Goal: Task Accomplishment & Management: Manage account settings

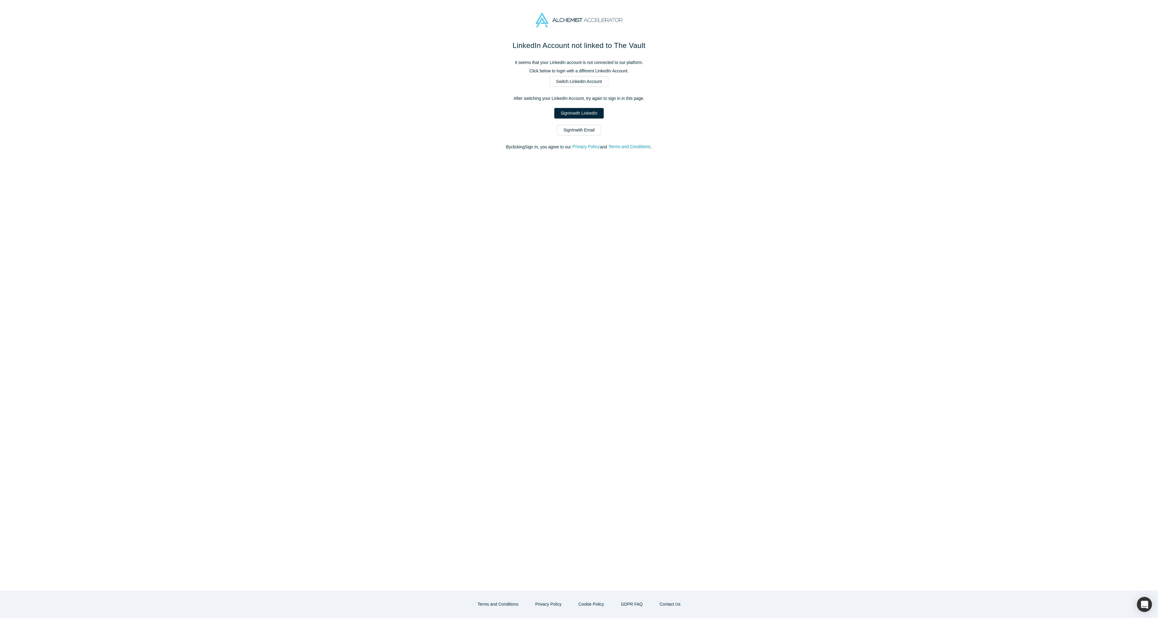
click at [580, 119] on div "LinkedIn Account not linked to The Vault It seems that your LinkedIn account is…" at bounding box center [578, 98] width 253 height 116
click at [580, 114] on link "Sign In with LinkedIn" at bounding box center [578, 113] width 49 height 11
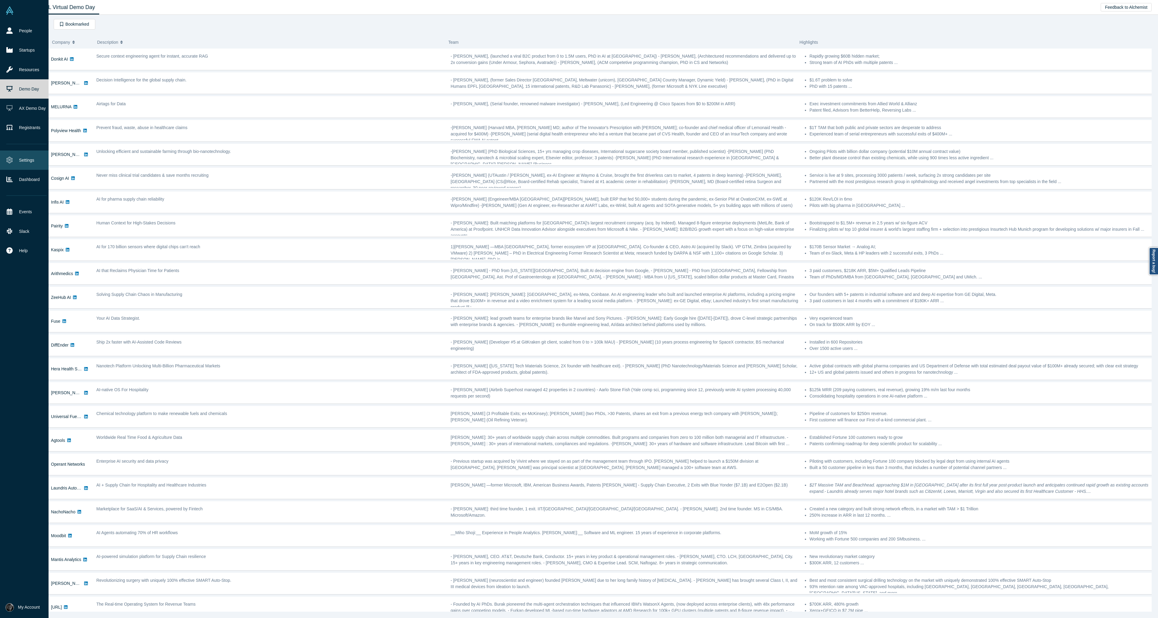
click at [22, 156] on link "Settings" at bounding box center [26, 160] width 53 height 19
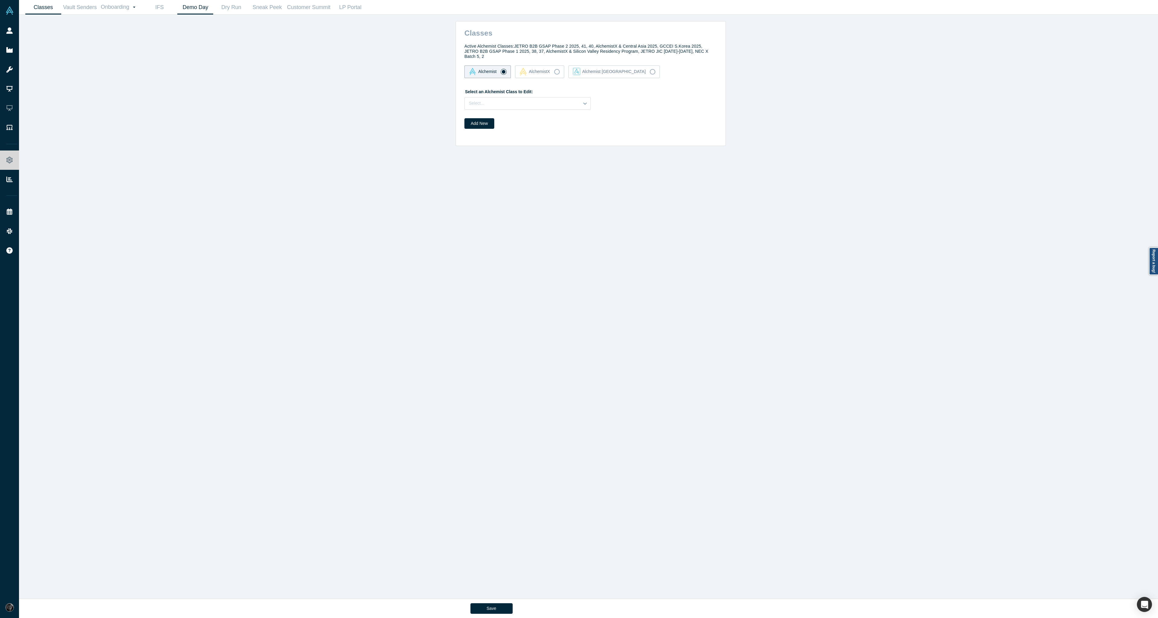
click at [199, 9] on link "Demo Day" at bounding box center [195, 7] width 36 height 14
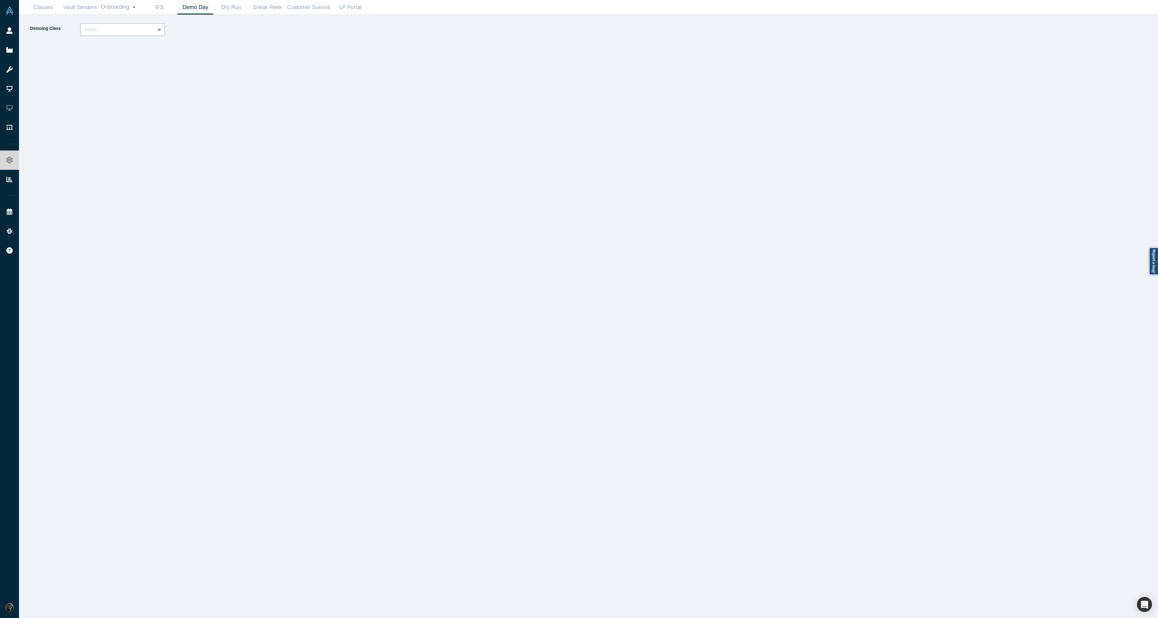
click at [138, 34] on div "Select..." at bounding box center [118, 30] width 74 height 10
click at [129, 54] on div "Alchemist 40 (Active)" at bounding box center [122, 55] width 85 height 11
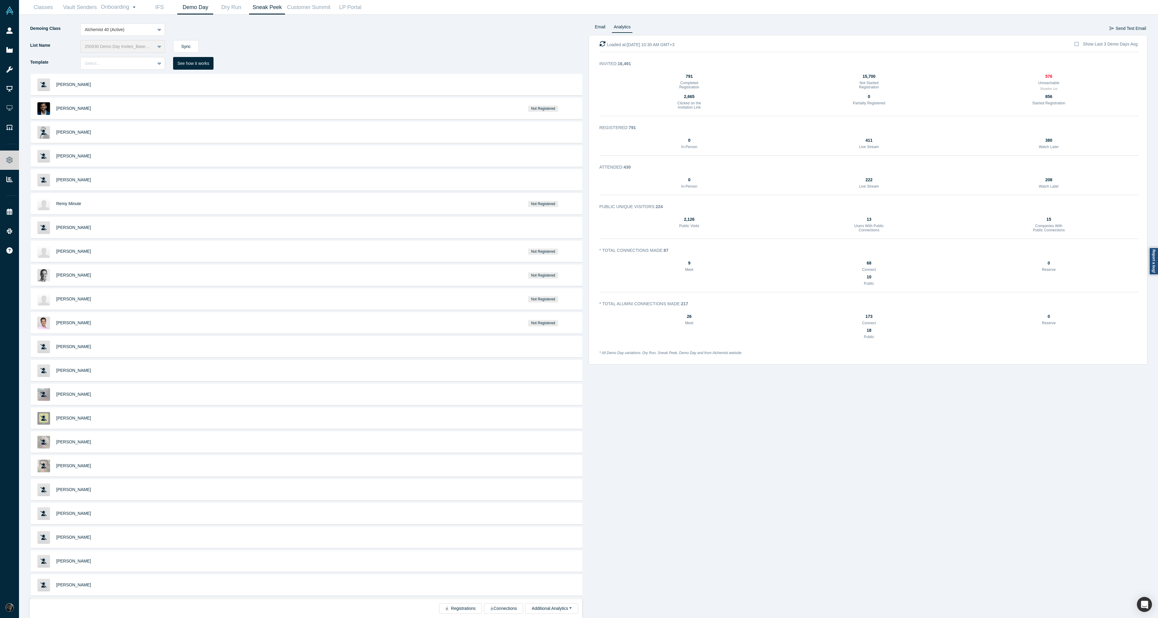
click at [260, 10] on link "Sneak Peek" at bounding box center [267, 7] width 36 height 14
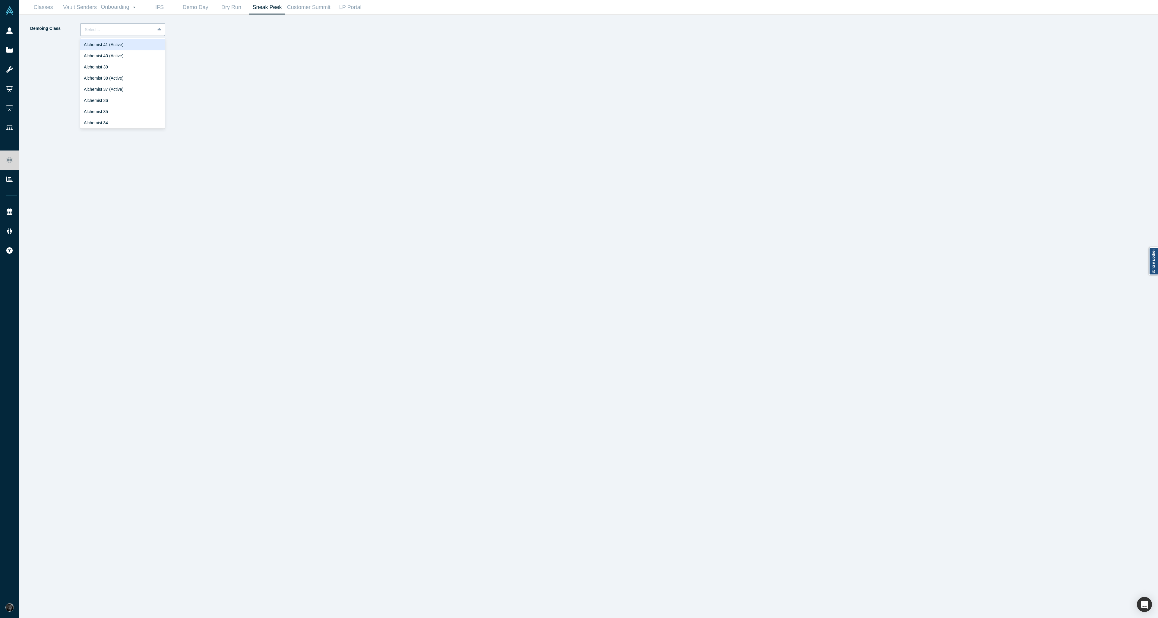
click at [140, 35] on div "Select..." at bounding box center [122, 29] width 85 height 13
click at [132, 61] on div "Alchemist 40 (Active)" at bounding box center [122, 55] width 85 height 11
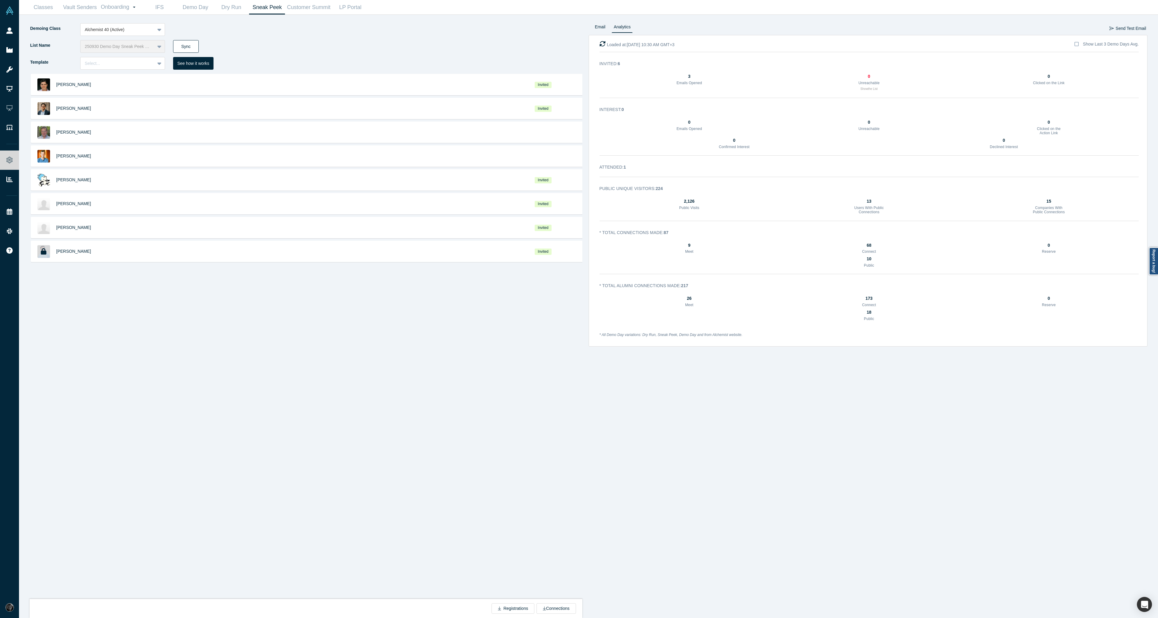
click at [192, 46] on button "Sync" at bounding box center [186, 46] width 26 height 13
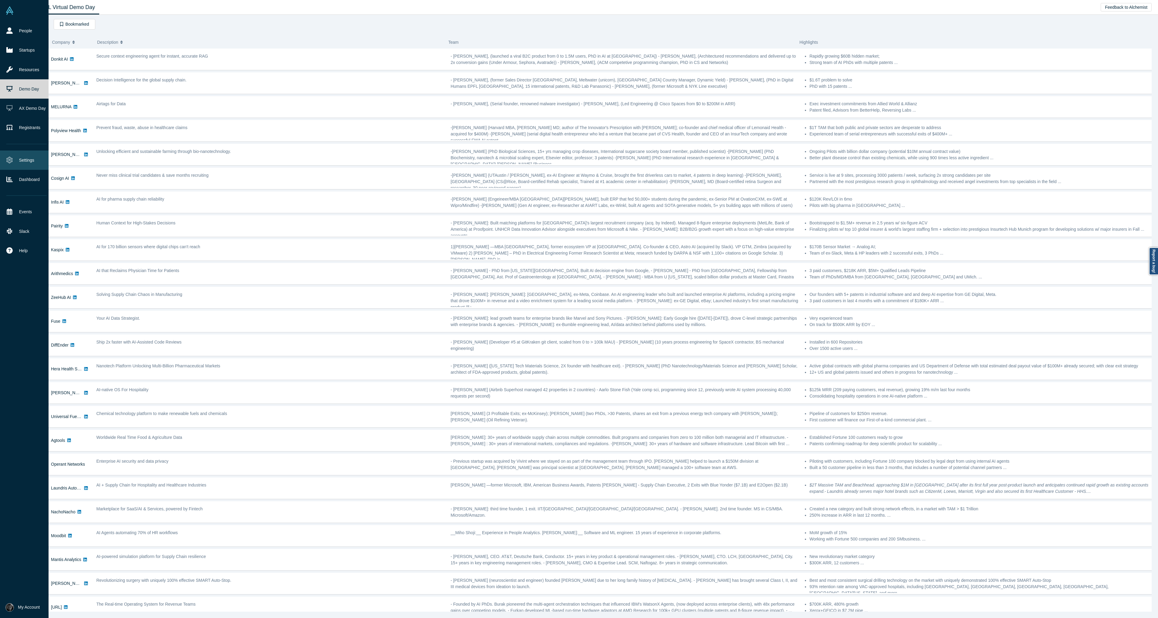
click at [24, 158] on link "Settings" at bounding box center [26, 160] width 53 height 19
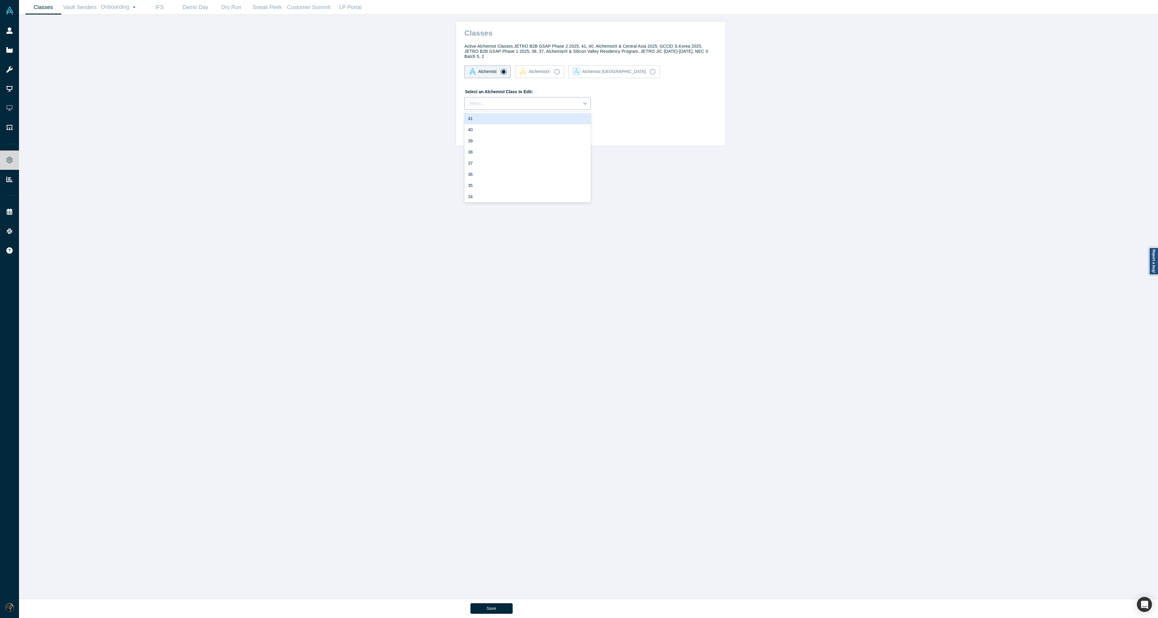
click at [585, 105] on icon at bounding box center [585, 103] width 6 height 6
click at [553, 129] on div "40" at bounding box center [527, 129] width 126 height 11
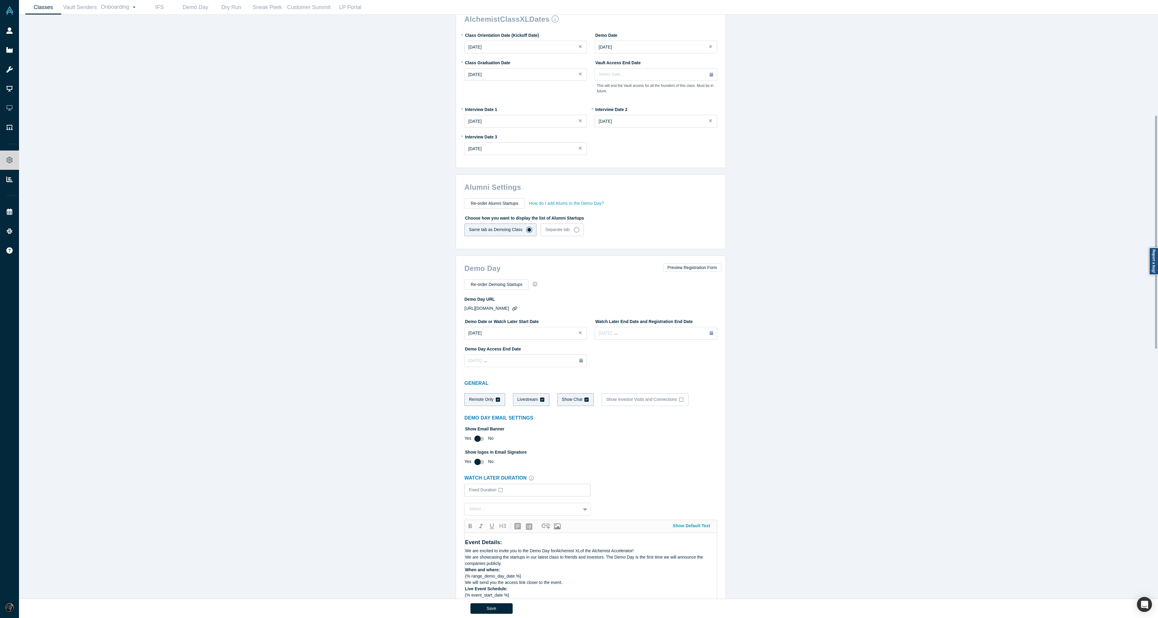
scroll to position [253, 0]
click at [502, 358] on div "[DATE] ..." at bounding box center [525, 358] width 115 height 7
click at [541, 378] on button "Next Month" at bounding box center [544, 377] width 6 height 6
click at [782, 379] on div "Classes Active Alchemist Classes: JETRO B2B GSAP Phase 2 2025, 41, 40, Alchemis…" at bounding box center [591, 309] width 1144 height 588
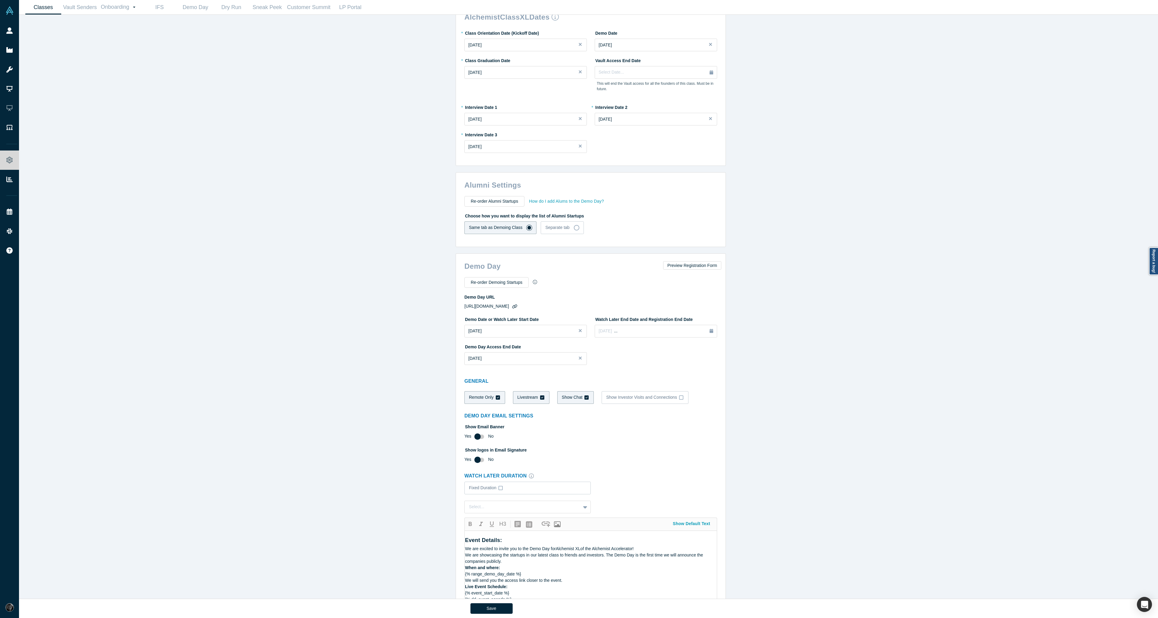
click at [578, 359] on button "Close" at bounding box center [582, 358] width 9 height 13
click at [508, 357] on div "[DATE] ..." at bounding box center [525, 358] width 115 height 7
click at [542, 378] on button "Next Month" at bounding box center [544, 377] width 6 height 6
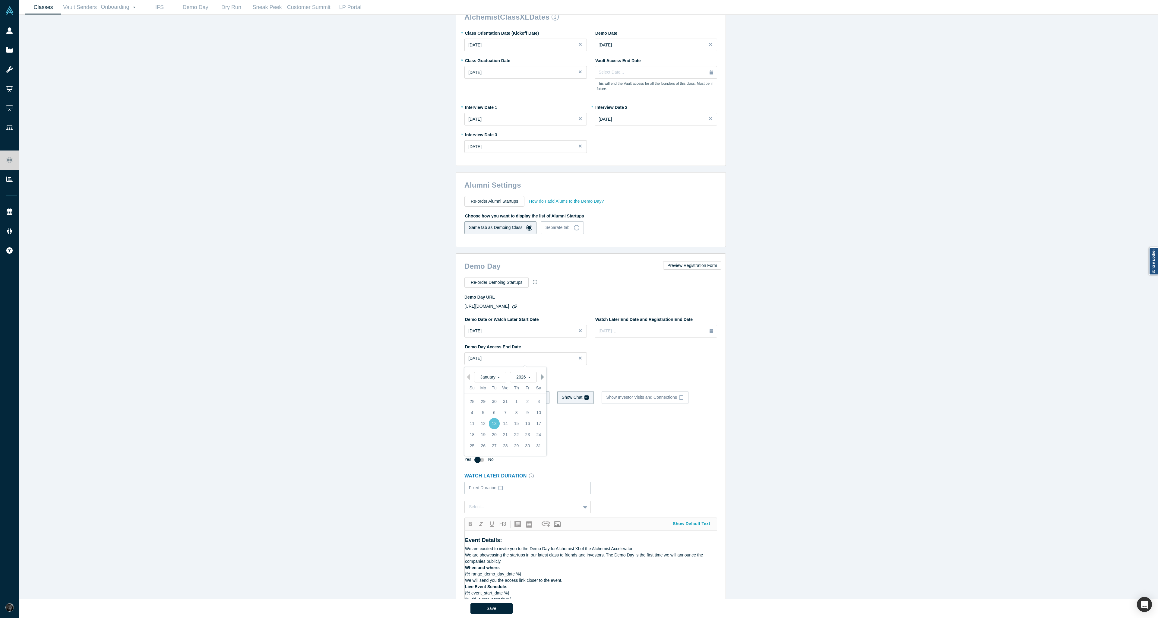
click at [541, 378] on button "Next Month" at bounding box center [544, 377] width 6 height 6
click at [465, 379] on button "Previous Month" at bounding box center [467, 377] width 6 height 6
click at [493, 443] on div "31" at bounding box center [494, 445] width 11 height 11
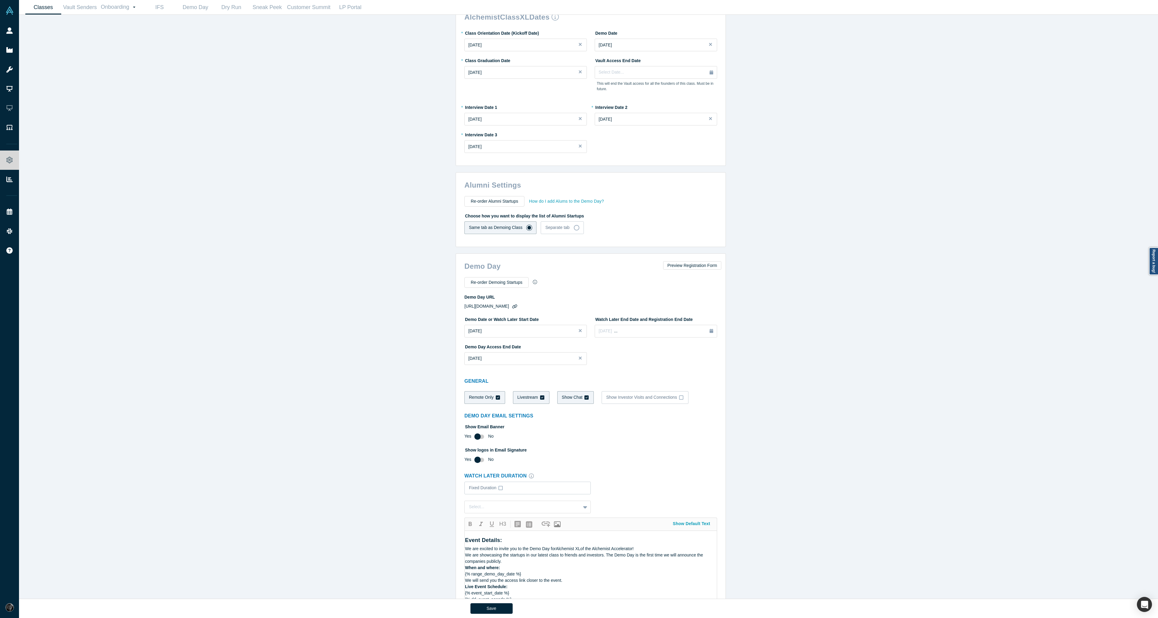
click at [726, 354] on div "Classes Active Alchemist Classes: JETRO B2B GSAP Phase 2 2025, 41, 40, Alchemis…" at bounding box center [591, 309] width 1144 height 588
click at [497, 610] on button "Save" at bounding box center [492, 608] width 42 height 11
